Goal: Complete application form

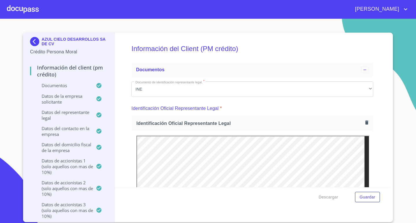
click at [29, 9] on div at bounding box center [23, 9] width 32 height 18
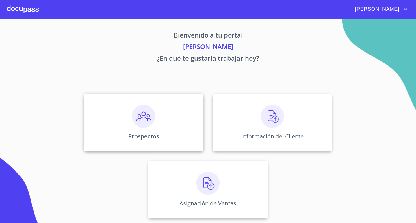
click at [157, 126] on div "Prospectos" at bounding box center [143, 123] width 119 height 58
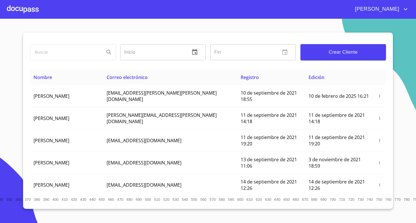
click at [62, 53] on input "search" at bounding box center [64, 52] width 69 height 16
type input "[PERSON_NAME]"
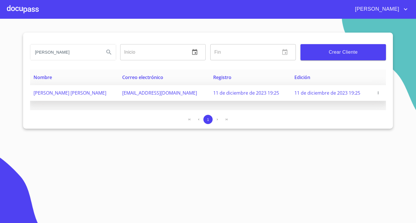
click at [106, 95] on span "[PERSON_NAME] [PERSON_NAME]" at bounding box center [70, 93] width 73 height 6
click at [330, 92] on span "11 de diciembre de 2023 19:25" at bounding box center [327, 93] width 66 height 6
click at [79, 93] on span "[PERSON_NAME] [PERSON_NAME]" at bounding box center [70, 93] width 73 height 6
click at [96, 94] on span "[PERSON_NAME] [PERSON_NAME]" at bounding box center [70, 93] width 73 height 6
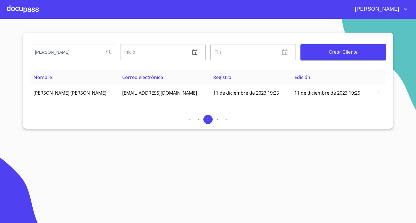
click at [29, 3] on div at bounding box center [23, 9] width 32 height 18
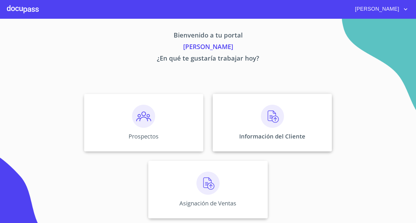
click at [270, 131] on div "Información del Cliente" at bounding box center [272, 123] width 119 height 58
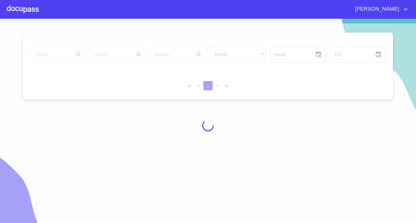
click at [50, 53] on div at bounding box center [208, 125] width 416 height 205
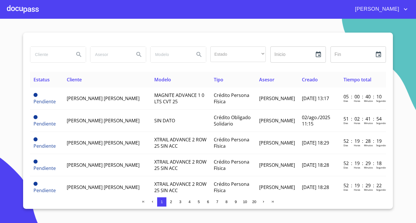
click at [54, 55] on input "search" at bounding box center [49, 55] width 39 height 16
type input "[PERSON_NAME]"
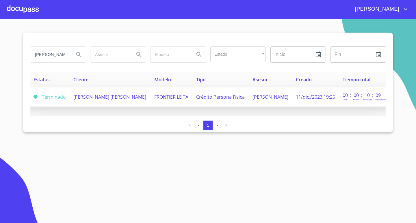
click at [83, 96] on span "[PERSON_NAME] [PERSON_NAME]" at bounding box center [109, 97] width 73 height 6
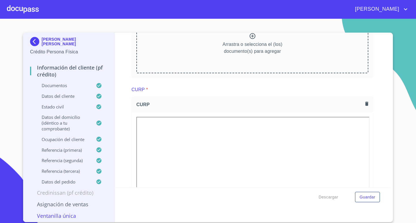
scroll to position [1040, 0]
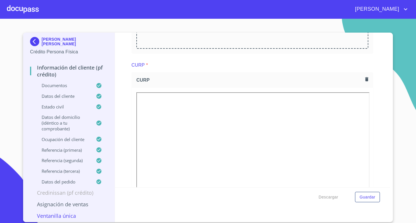
click at [364, 77] on icon "button" at bounding box center [366, 79] width 5 height 5
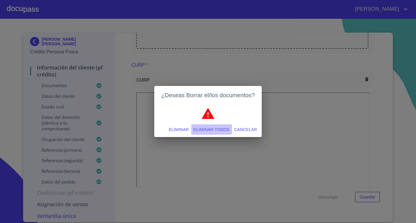
click at [209, 129] on span "Eliminar todos" at bounding box center [212, 129] width 36 height 7
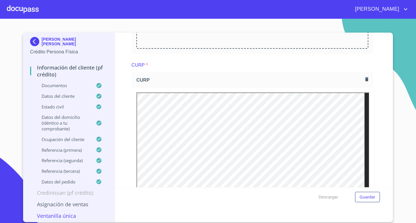
scroll to position [0, 0]
click at [257, 70] on div "CURP *" at bounding box center [252, 65] width 242 height 14
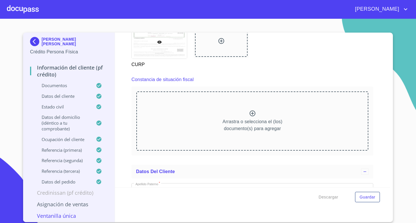
scroll to position [1300, 0]
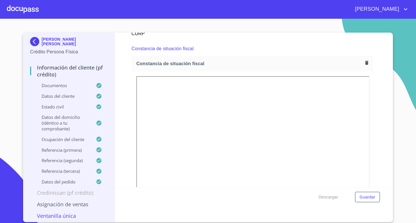
click at [265, 45] on div "Constancia de situación fiscal" at bounding box center [252, 49] width 242 height 14
click at [365, 62] on icon "button" at bounding box center [366, 63] width 3 height 4
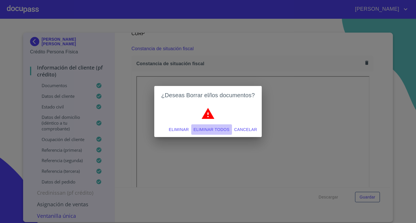
click at [210, 129] on span "Eliminar todos" at bounding box center [212, 129] width 36 height 7
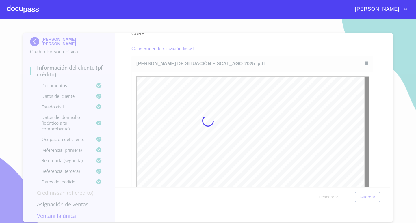
scroll to position [0, 0]
click at [268, 47] on div at bounding box center [208, 121] width 416 height 205
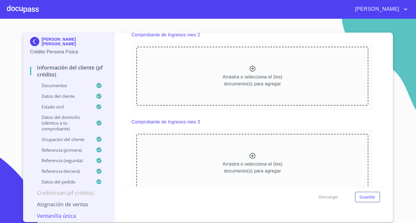
scroll to position [751, 0]
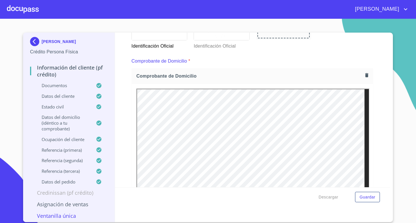
scroll to position [289, 0]
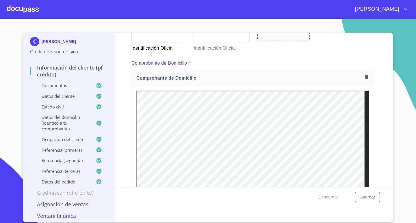
click at [365, 78] on icon "button" at bounding box center [366, 77] width 3 height 4
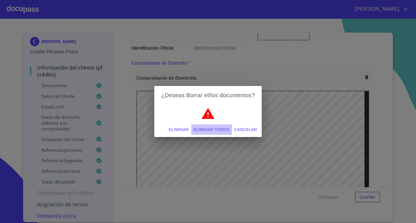
click at [213, 128] on span "Eliminar todos" at bounding box center [212, 129] width 36 height 7
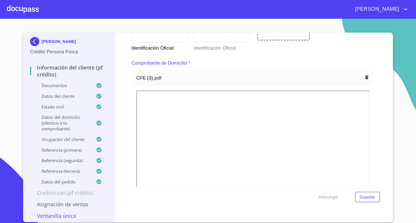
click at [282, 63] on div "Comprobante de Domicilio *" at bounding box center [252, 63] width 242 height 14
click at [329, 196] on span "Descargar" at bounding box center [329, 197] width 20 height 7
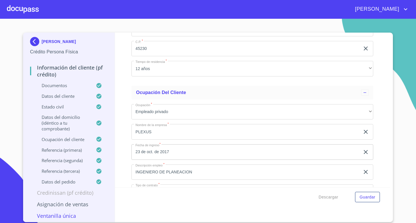
scroll to position [2282, 0]
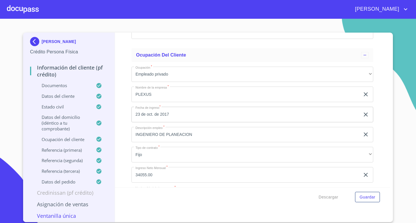
click at [239, 136] on input "INGENIERO DE PLANEACION" at bounding box center [245, 135] width 229 height 16
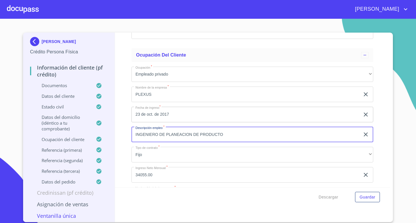
type input "INGENIERO DE PLANEACION DE PRODUCTO"
